Goal: Use online tool/utility: Utilize a website feature to perform a specific function

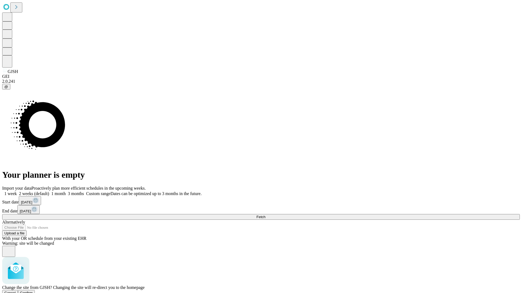
click at [33, 291] on span "Confirm" at bounding box center [26, 293] width 13 height 4
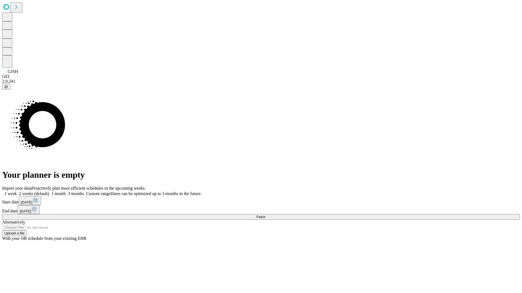
click at [66, 192] on label "1 month" at bounding box center [57, 194] width 17 height 5
click at [265, 215] on span "Fetch" at bounding box center [260, 217] width 9 height 4
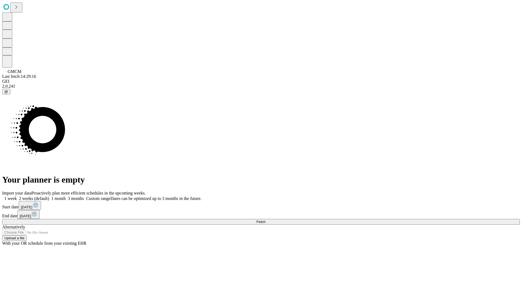
click at [66, 196] on label "1 month" at bounding box center [57, 198] width 17 height 5
click at [265, 220] on span "Fetch" at bounding box center [260, 222] width 9 height 4
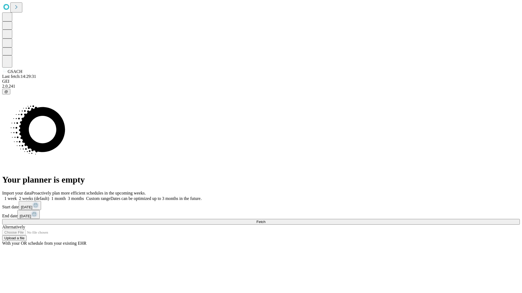
click at [66, 196] on label "1 month" at bounding box center [57, 198] width 17 height 5
click at [265, 220] on span "Fetch" at bounding box center [260, 222] width 9 height 4
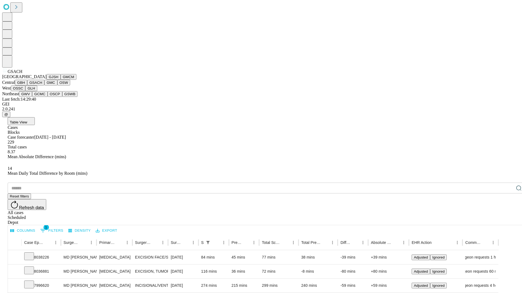
click at [44, 86] on button "GMC" at bounding box center [50, 83] width 13 height 6
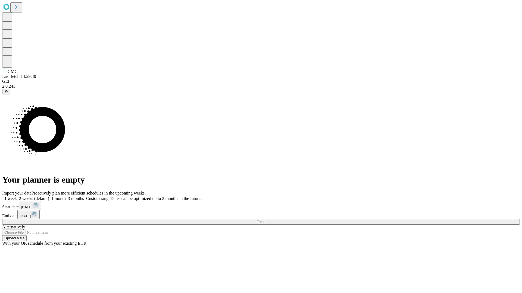
click at [265, 220] on span "Fetch" at bounding box center [260, 222] width 9 height 4
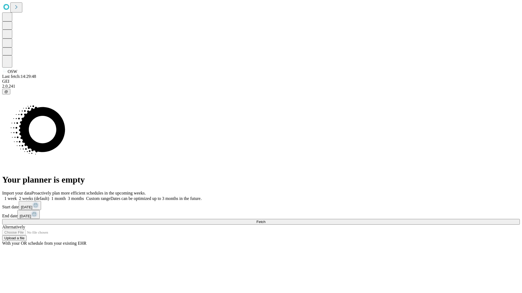
click at [66, 196] on label "1 month" at bounding box center [57, 198] width 17 height 5
click at [265, 220] on span "Fetch" at bounding box center [260, 222] width 9 height 4
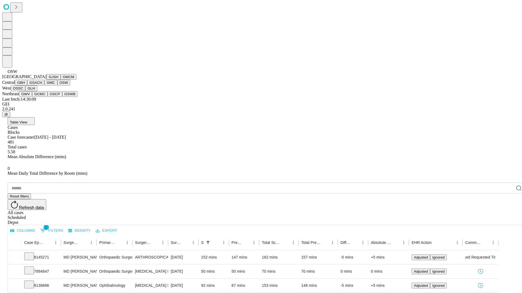
click at [26, 91] on button "OSSC" at bounding box center [18, 89] width 15 height 6
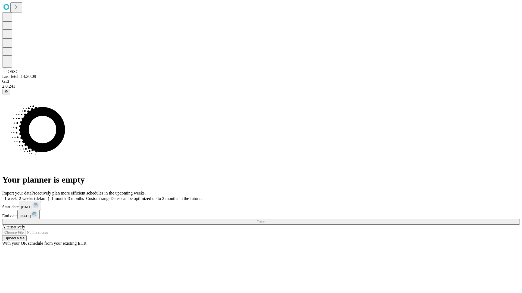
click at [265, 220] on span "Fetch" at bounding box center [260, 222] width 9 height 4
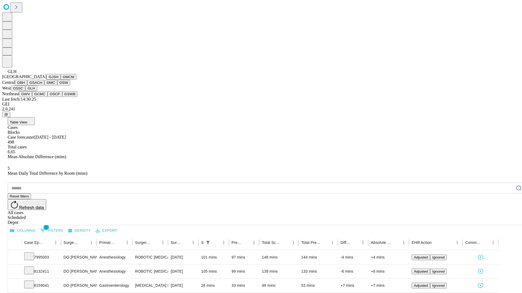
click at [32, 97] on button "GWV" at bounding box center [25, 94] width 13 height 6
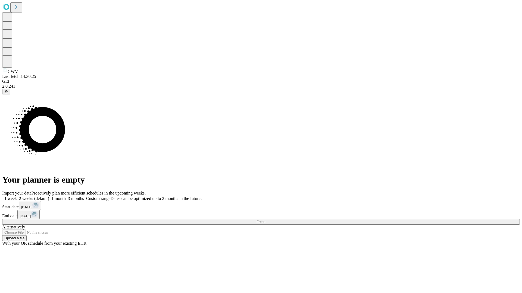
click at [66, 196] on label "1 month" at bounding box center [57, 198] width 17 height 5
click at [265, 220] on span "Fetch" at bounding box center [260, 222] width 9 height 4
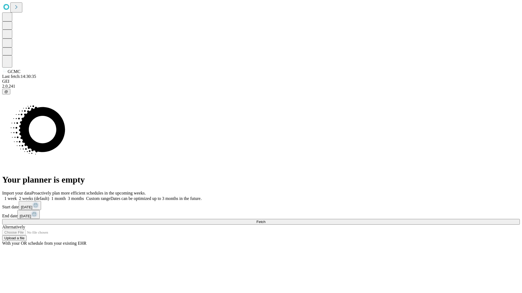
click at [66, 196] on label "1 month" at bounding box center [57, 198] width 17 height 5
click at [265, 220] on span "Fetch" at bounding box center [260, 222] width 9 height 4
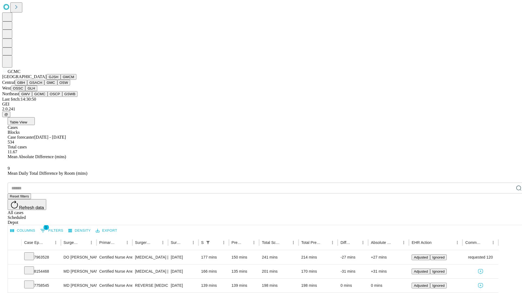
click at [48, 97] on button "OSCP" at bounding box center [55, 94] width 15 height 6
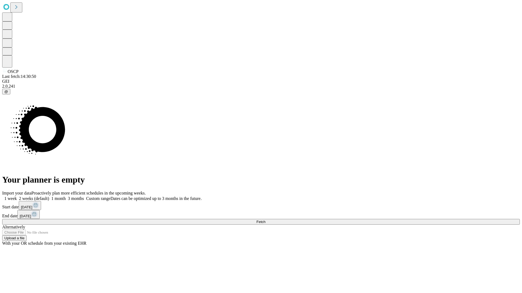
click at [66, 196] on label "1 month" at bounding box center [57, 198] width 17 height 5
click at [265, 220] on span "Fetch" at bounding box center [260, 222] width 9 height 4
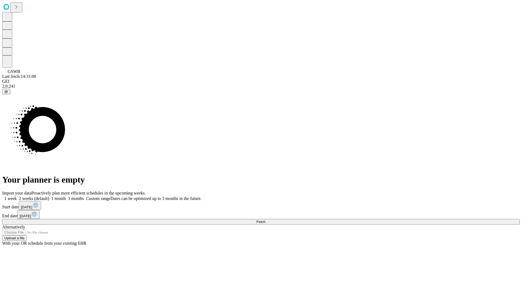
click at [265, 220] on span "Fetch" at bounding box center [260, 222] width 9 height 4
